Goal: Transaction & Acquisition: Download file/media

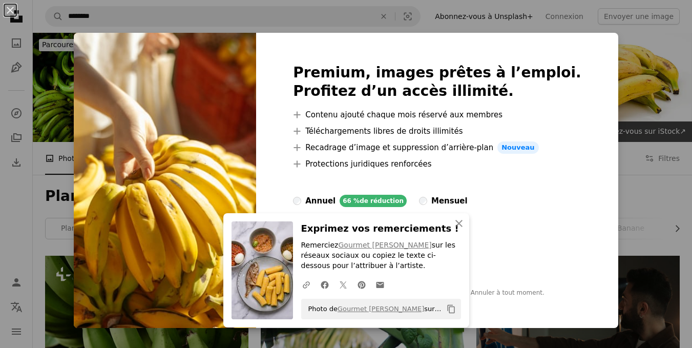
scroll to position [1103, 0]
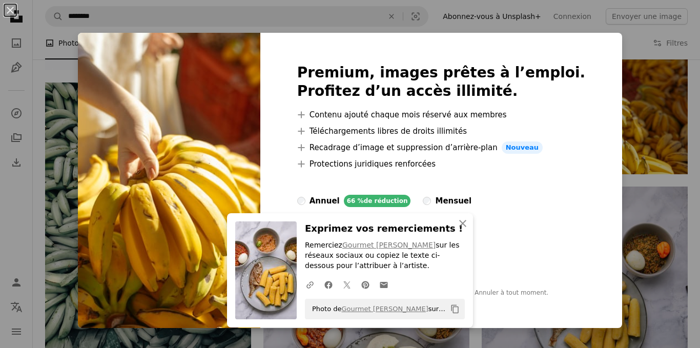
click at [638, 109] on div "An X shape Premium, images prêtes à l’emploi. Profitez d’un accès illimité. A p…" at bounding box center [350, 174] width 700 height 348
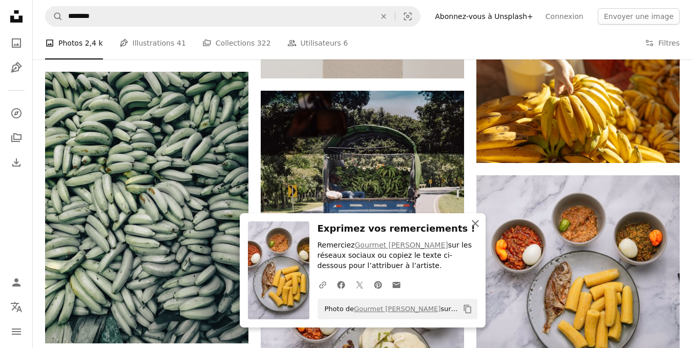
click at [485, 213] on button "An X shape Fermer" at bounding box center [475, 223] width 21 height 21
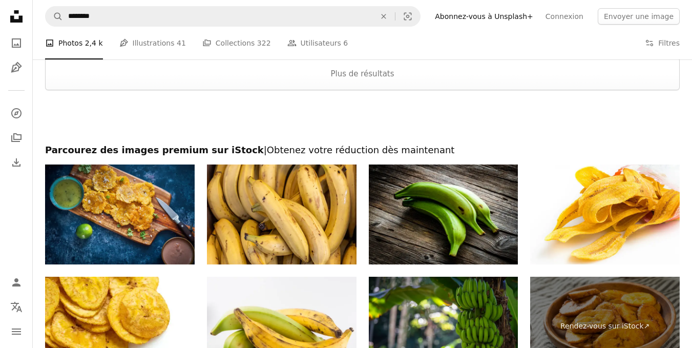
scroll to position [3395, 0]
